Goal: Find specific page/section: Find specific page/section

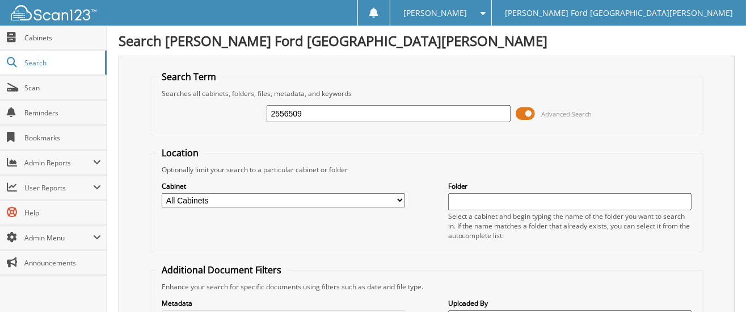
type input "2556509"
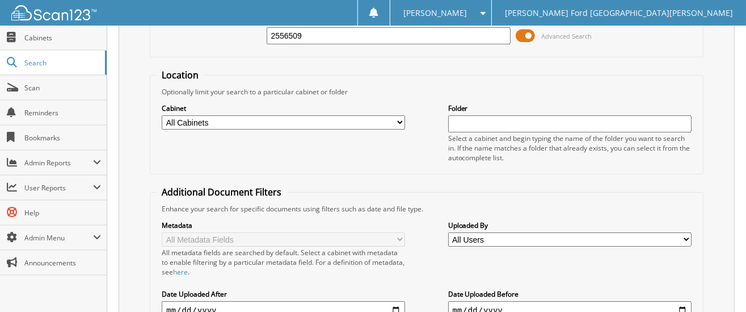
scroll to position [249, 0]
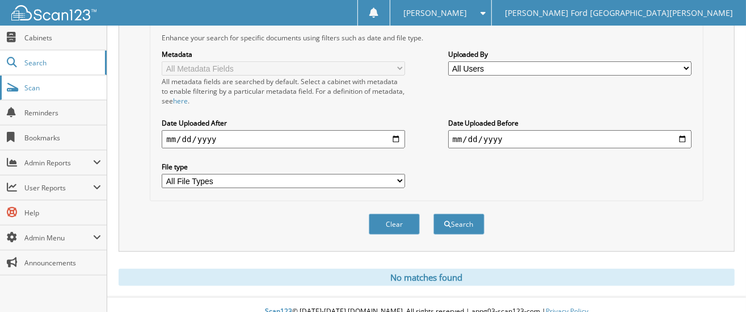
click at [52, 80] on link "Scan" at bounding box center [53, 87] width 107 height 24
